Goal: Task Accomplishment & Management: Complete application form

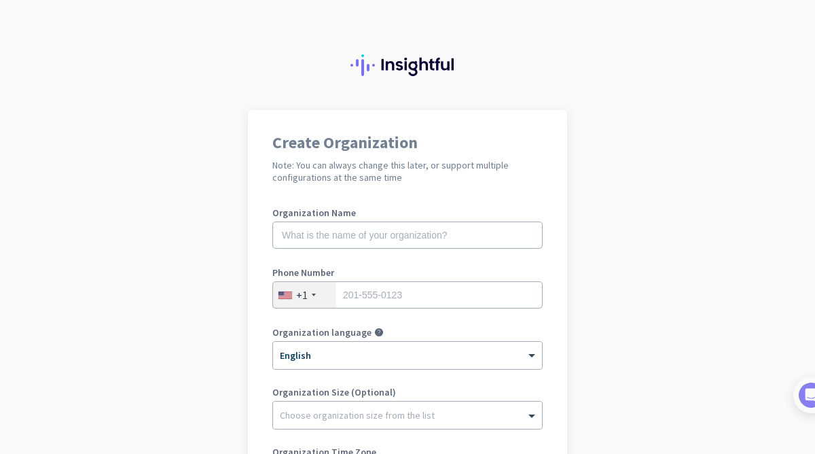
scroll to position [204, 0]
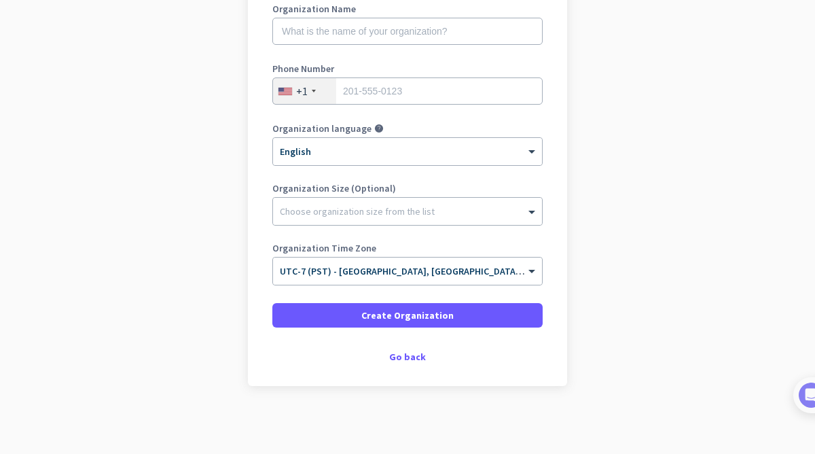
click at [405, 364] on div "Create Organization Note: You can always change this later, or support multiple…" at bounding box center [407, 145] width 319 height 479
click at [409, 356] on div "Go back" at bounding box center [407, 357] width 270 height 10
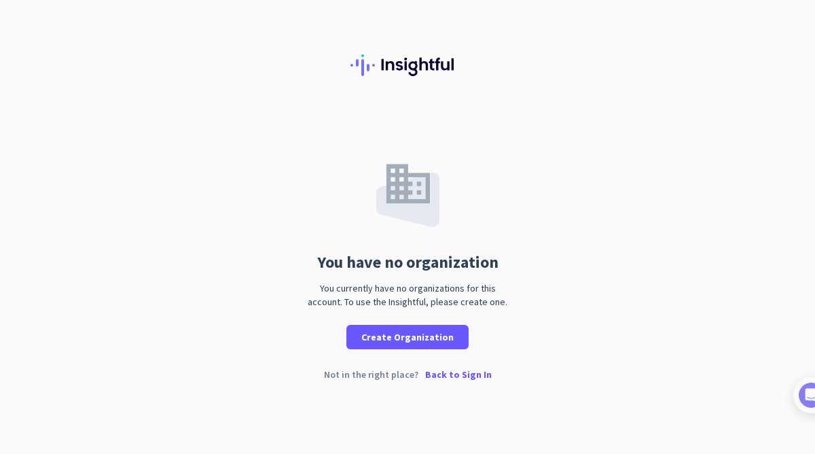
click at [458, 379] on p "Back to Sign In" at bounding box center [458, 374] width 67 height 10
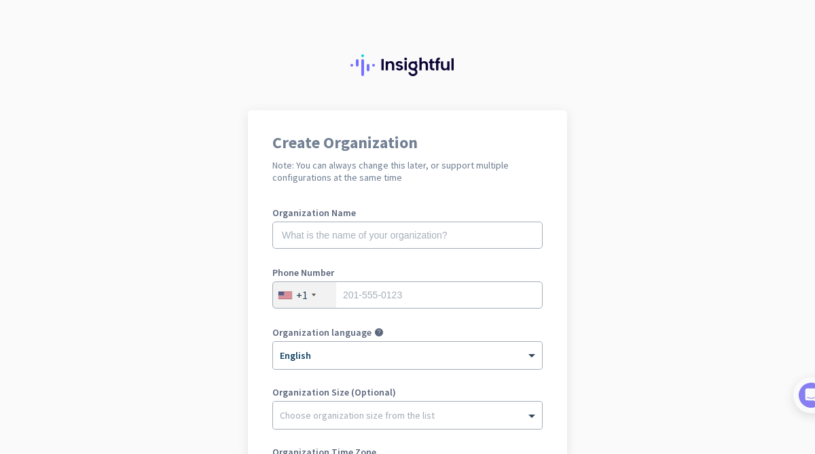
scroll to position [204, 0]
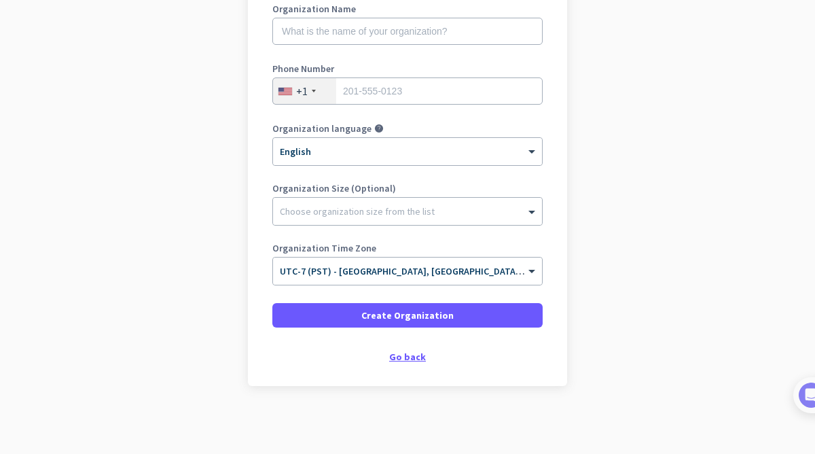
click at [407, 354] on div "Go back" at bounding box center [407, 357] width 270 height 10
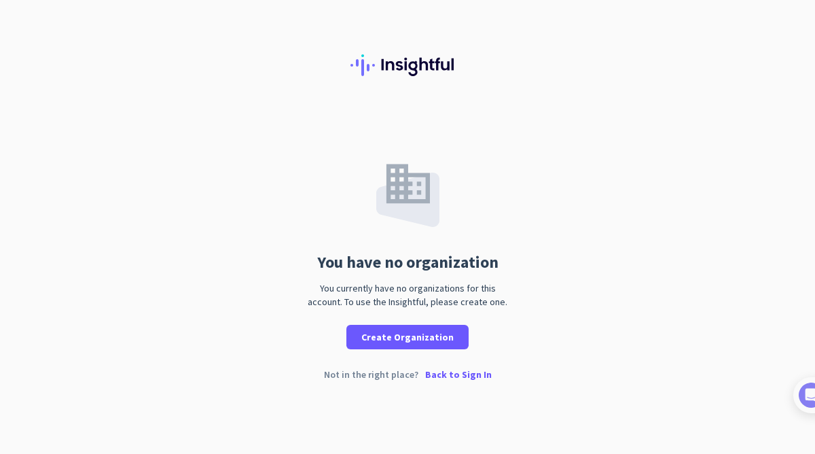
click at [462, 379] on p "Back to Sign In" at bounding box center [458, 374] width 67 height 10
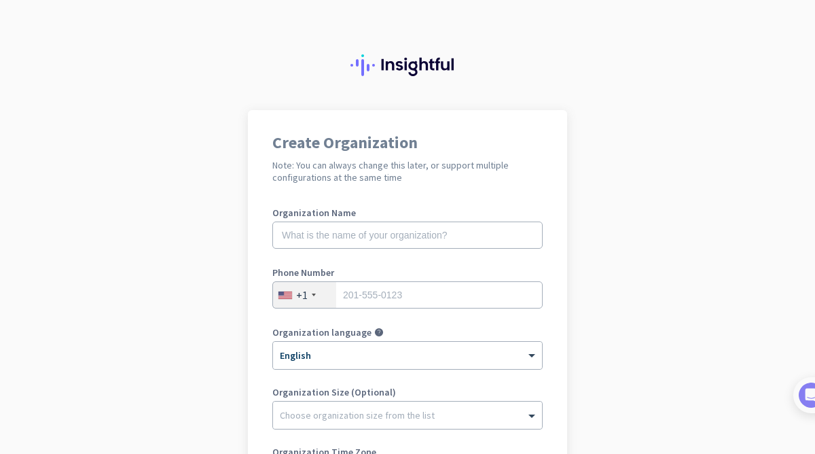
scroll to position [204, 0]
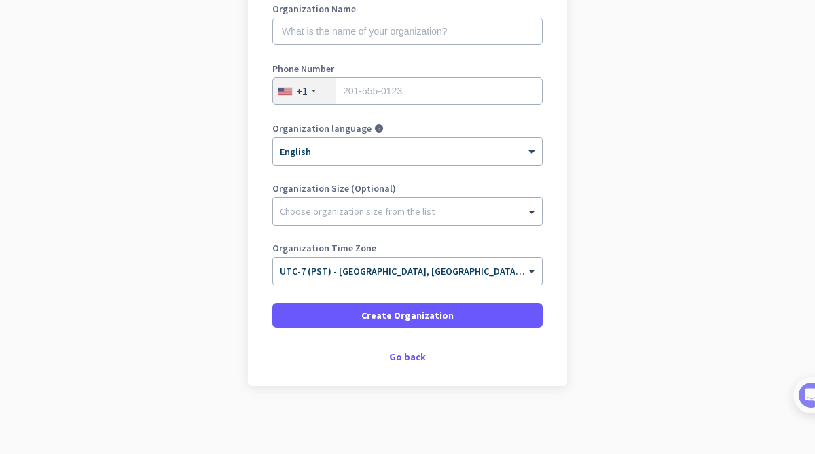
click at [418, 363] on div "Create Organization Note: You can always change this later, or support multiple…" at bounding box center [407, 145] width 319 height 479
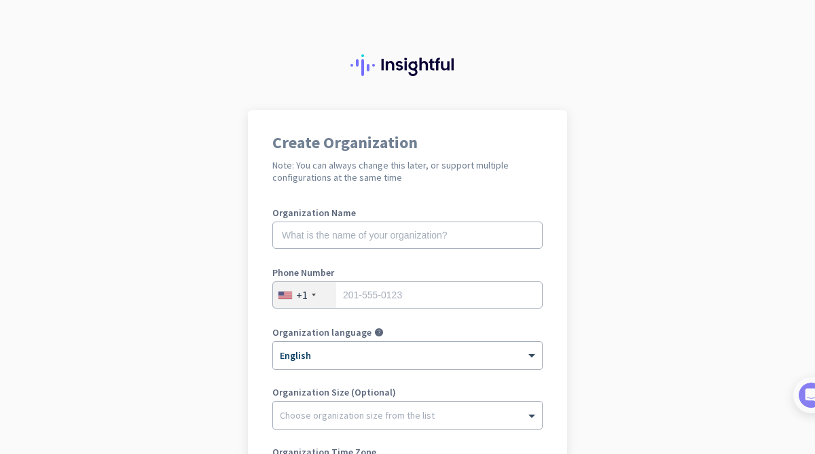
scroll to position [140, 0]
